Goal: Information Seeking & Learning: Learn about a topic

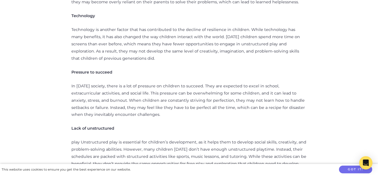
scroll to position [358, 0]
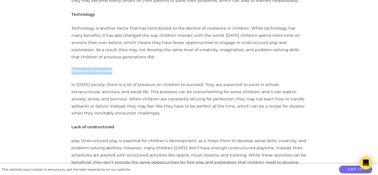
drag, startPoint x: 70, startPoint y: 63, endPoint x: 119, endPoint y: 66, distance: 49.1
copy strong "Pressure to succeed"
click at [93, 125] on strong "Lack of unstructured" at bounding box center [92, 127] width 43 height 5
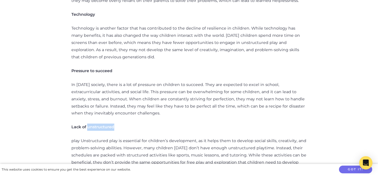
click at [93, 125] on strong "Lack of unstructured" at bounding box center [92, 127] width 43 height 5
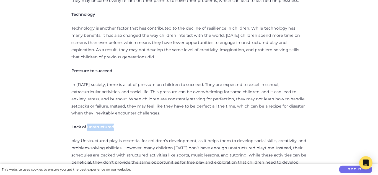
click at [93, 125] on strong "Lack of unstructured" at bounding box center [92, 127] width 43 height 5
click at [86, 124] on p "Lack of unstructured" at bounding box center [188, 127] width 235 height 7
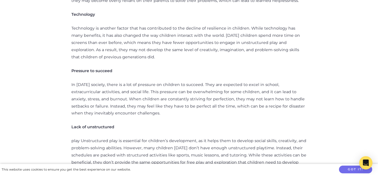
scroll to position [358, 0]
